Goal: Task Accomplishment & Management: Complete application form

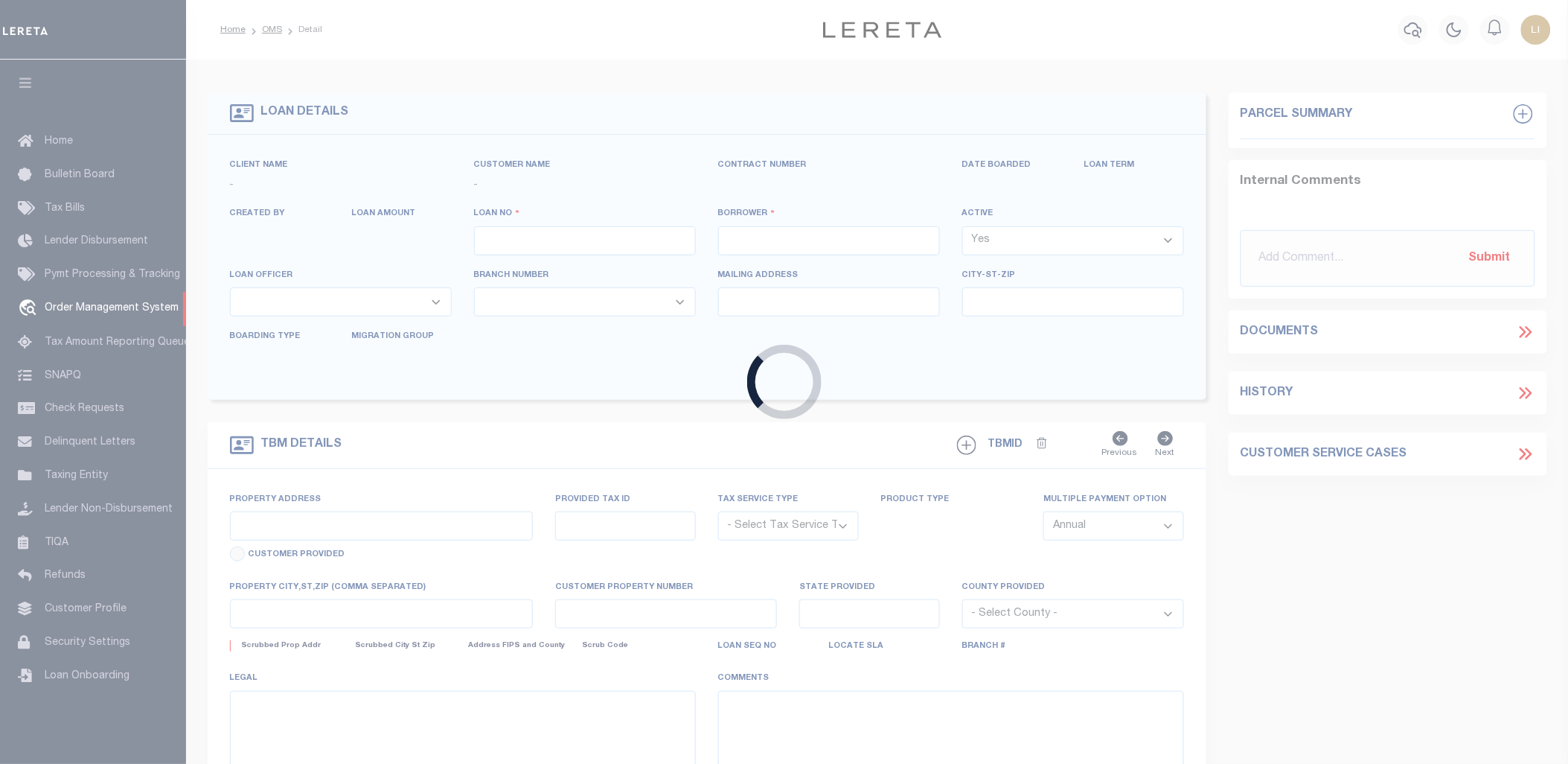
type input "[PERSON_NAME]-T0006"
type input "[PERSON_NAME]"
select select
type input "1685 [PERSON_NAME][GEOGRAPHIC_DATA]"
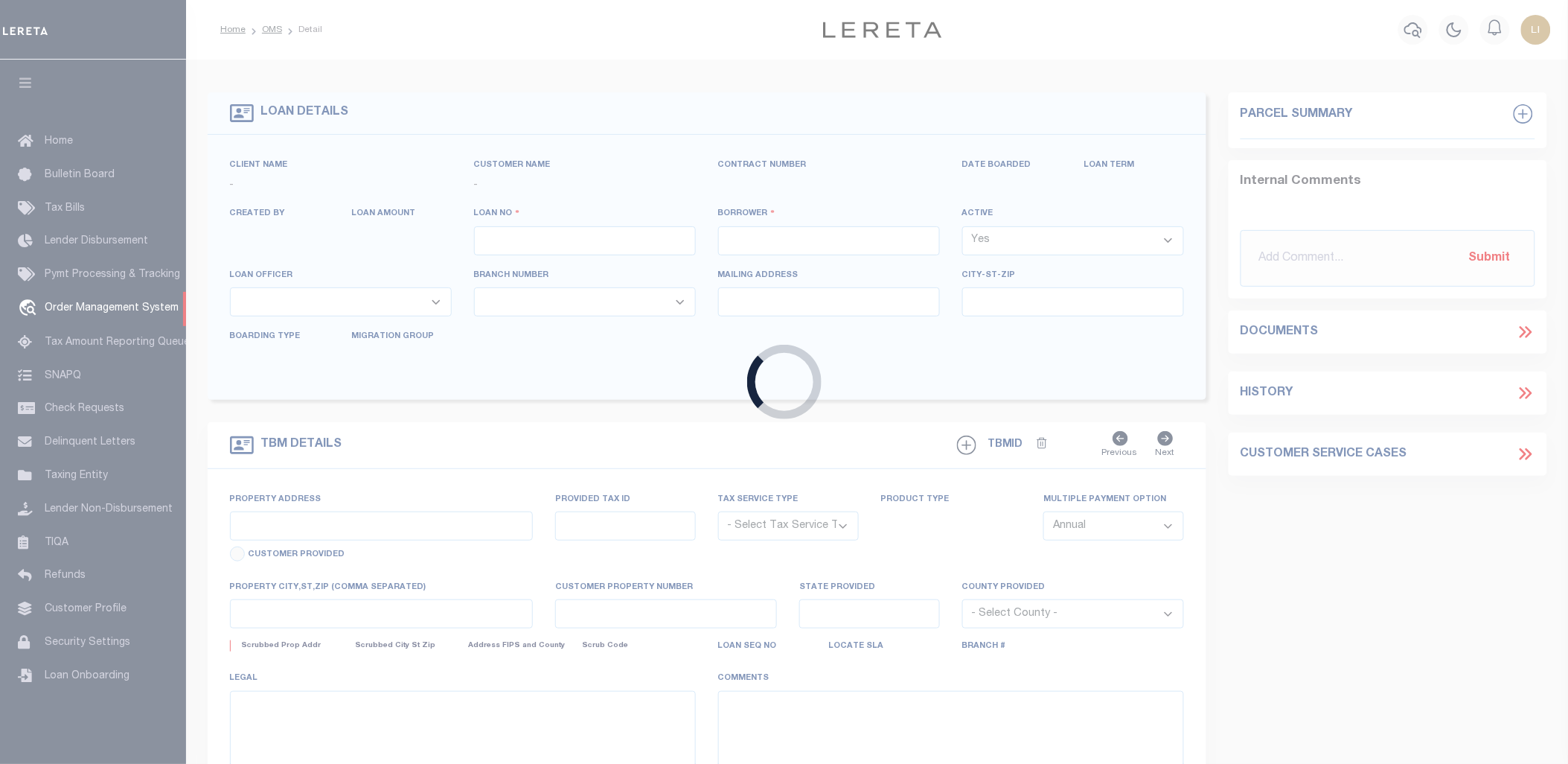
type input "[GEOGRAPHIC_DATA][PERSON_NAME]-2152"
type input "[DATE]"
select select "10"
select select "Escrow"
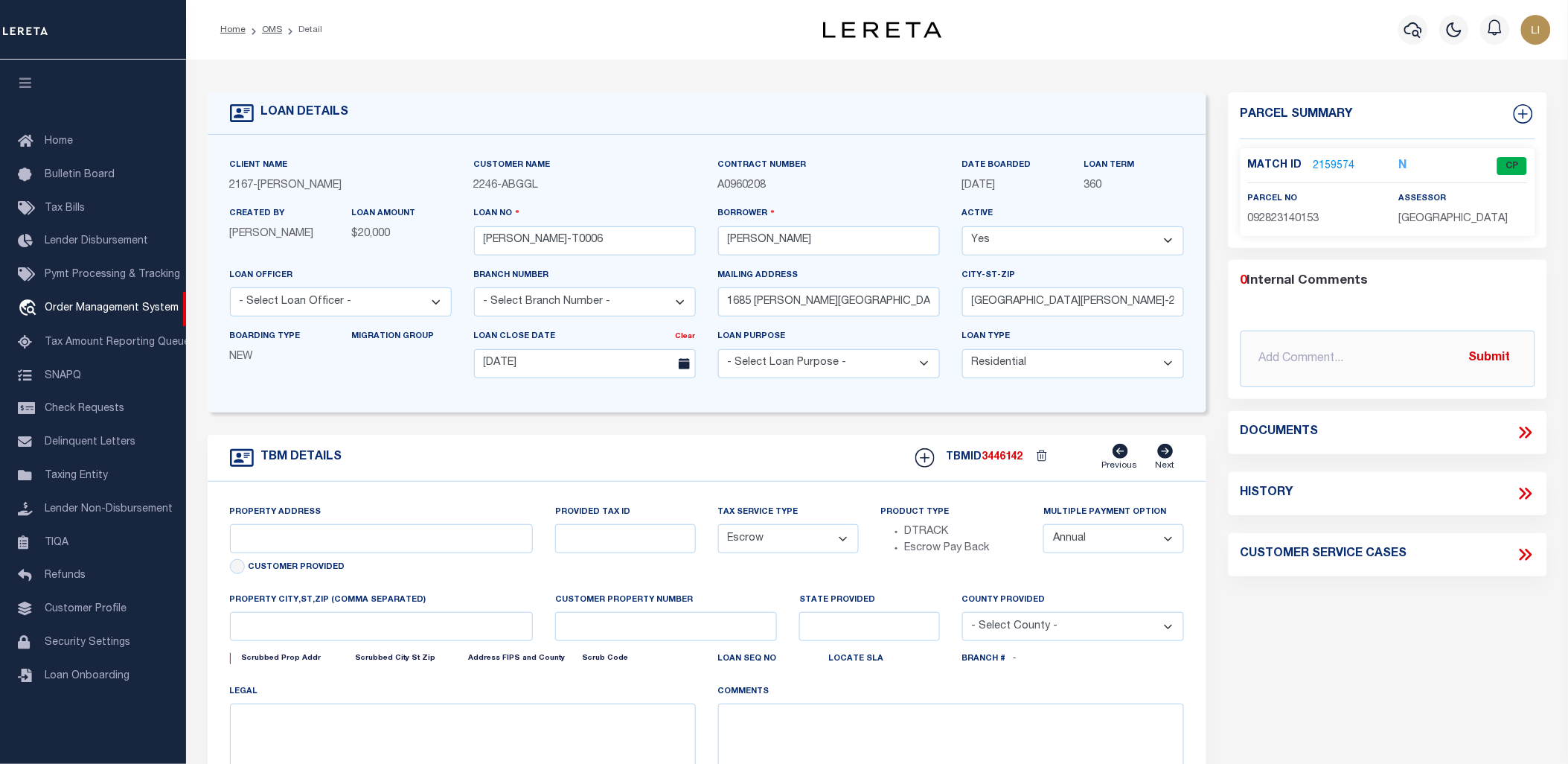
type input "1685 [PERSON_NAME][GEOGRAPHIC_DATA]"
select select
type input "[GEOGRAPHIC_DATA][PERSON_NAME]-2152"
type input "MN"
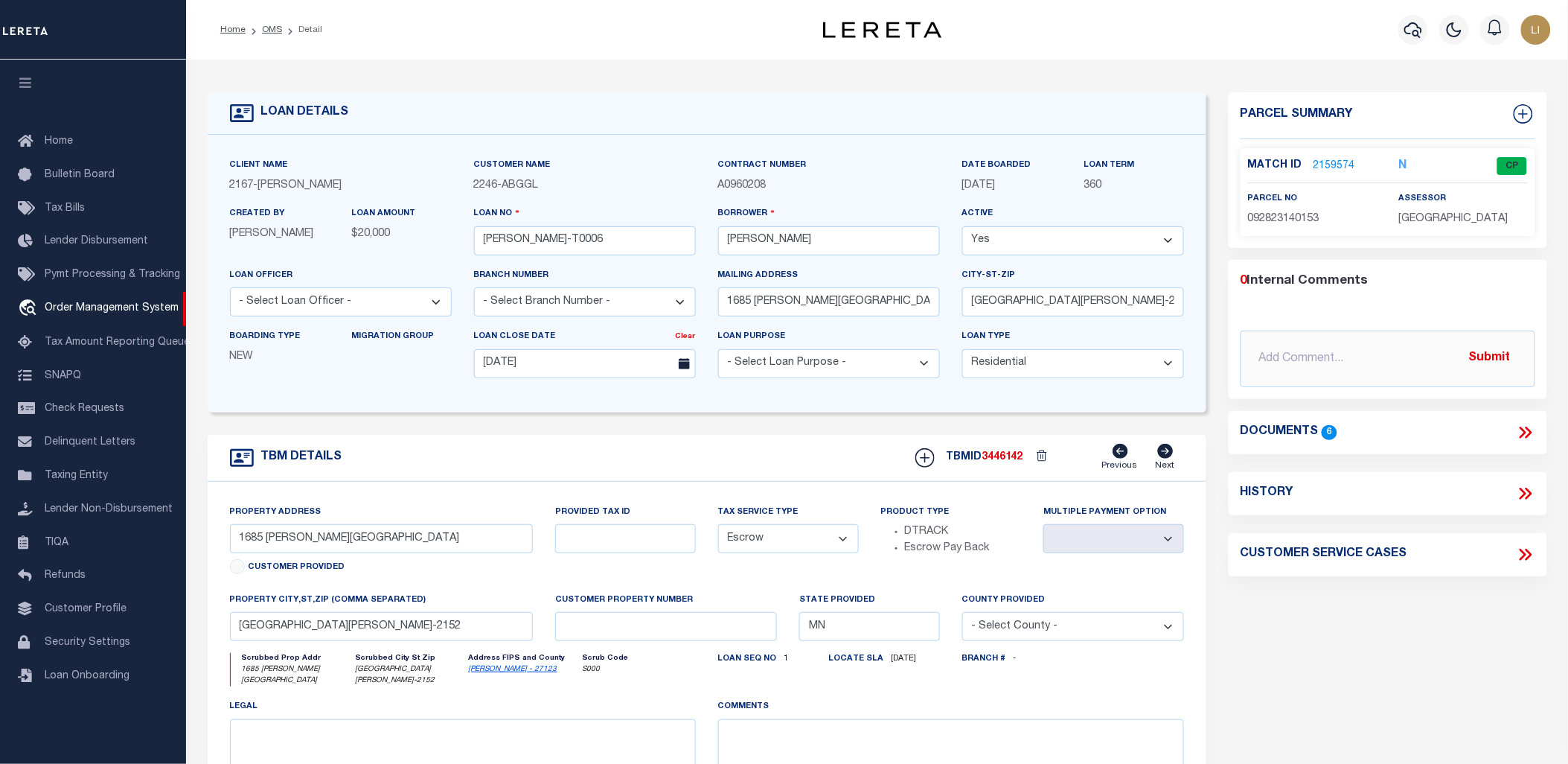
click at [23, 82] on icon "button" at bounding box center [25, 82] width 17 height 13
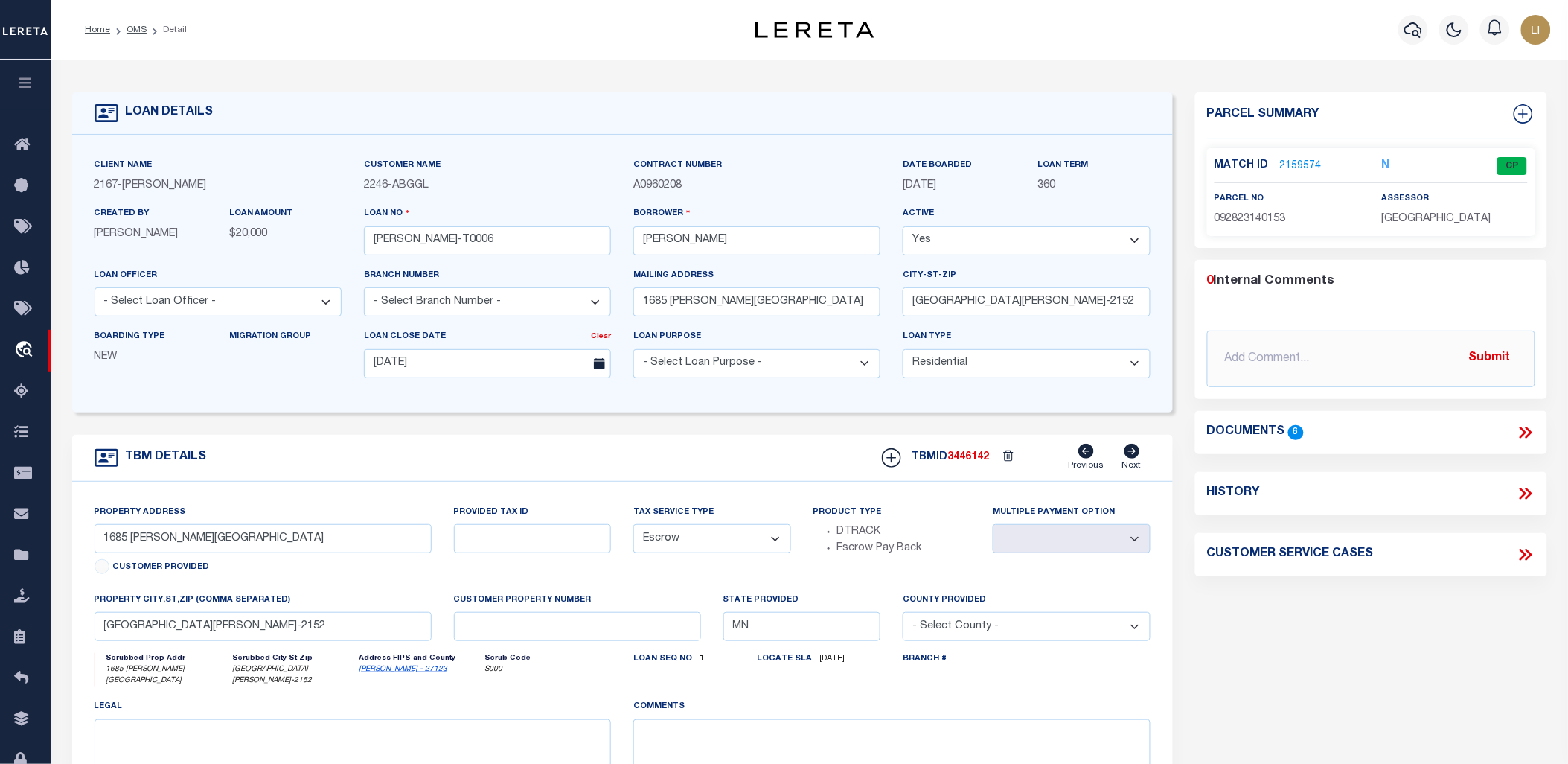
click at [1526, 424] on icon at bounding box center [1526, 433] width 19 height 19
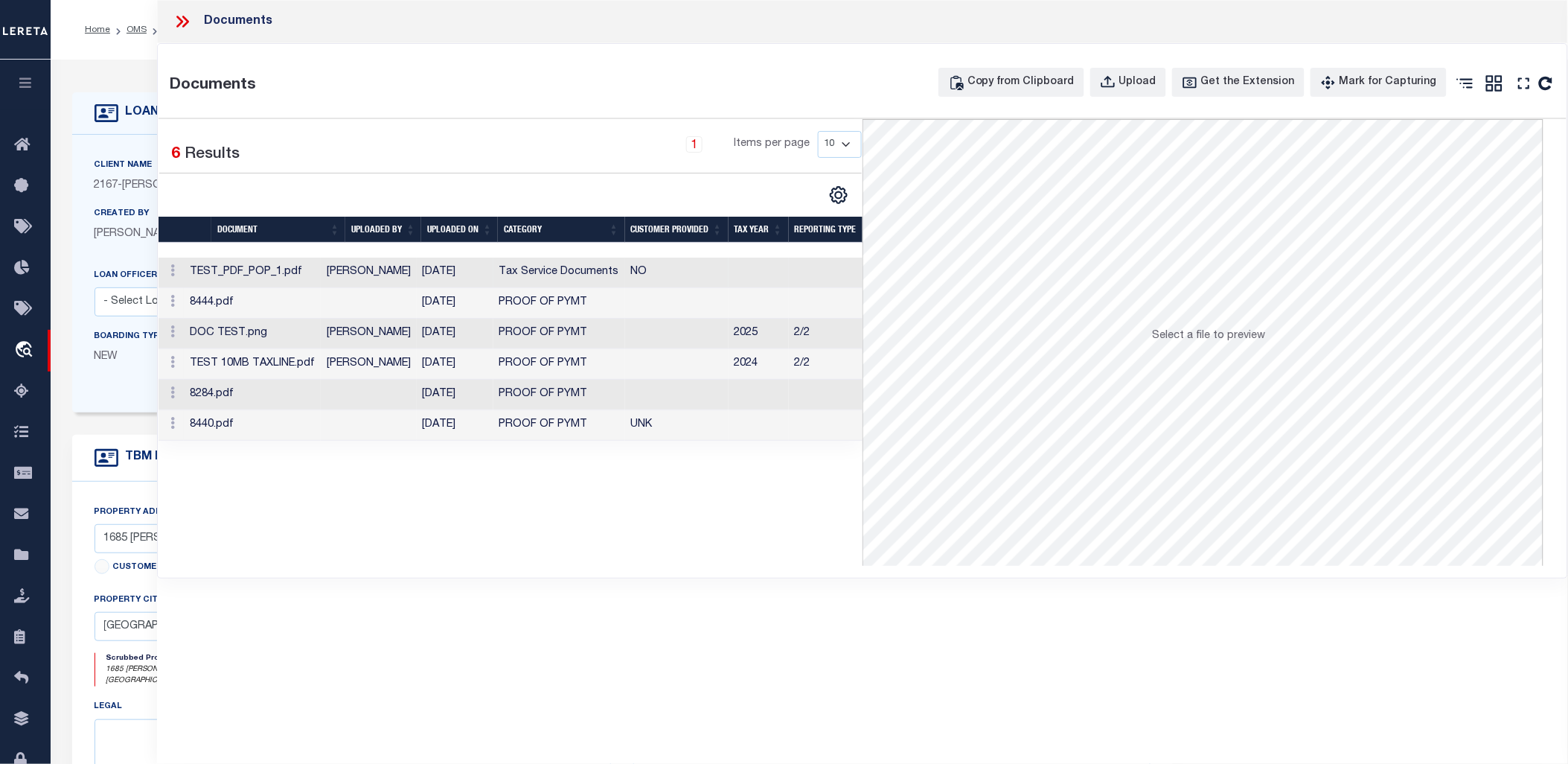
click at [391, 274] on td "[PERSON_NAME]" at bounding box center [369, 273] width 96 height 30
